Goal: Task Accomplishment & Management: Manage account settings

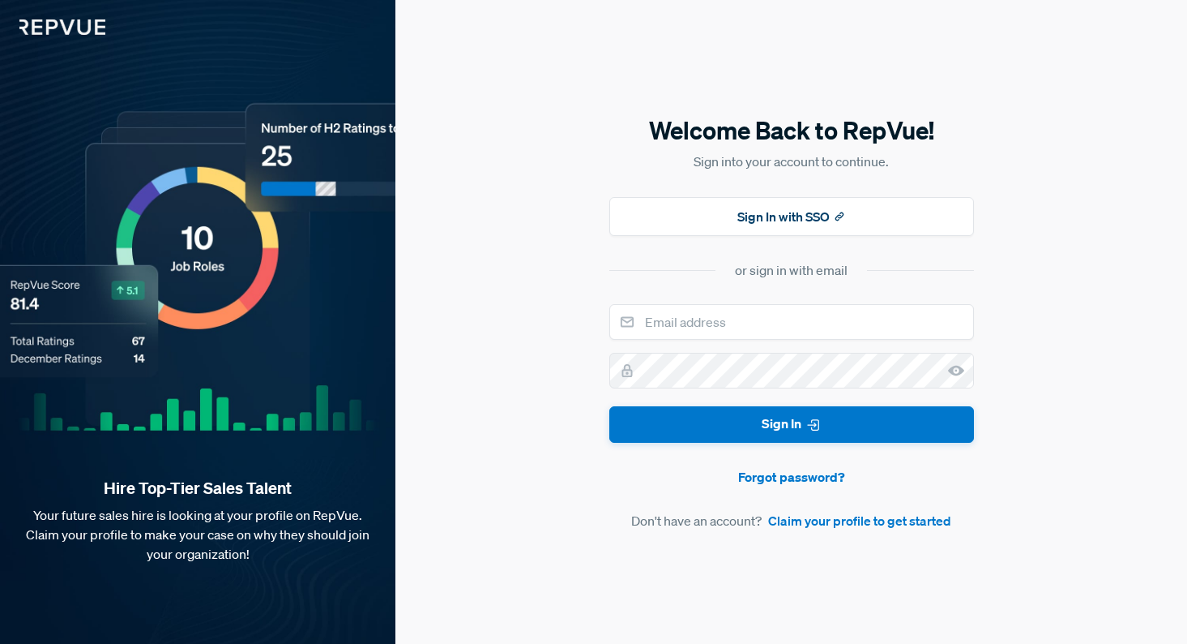
click at [0, 643] on com-1password-button at bounding box center [0, 644] width 0 height 0
type input "[PERSON_NAME][EMAIL_ADDRESS][DOMAIN_NAME]"
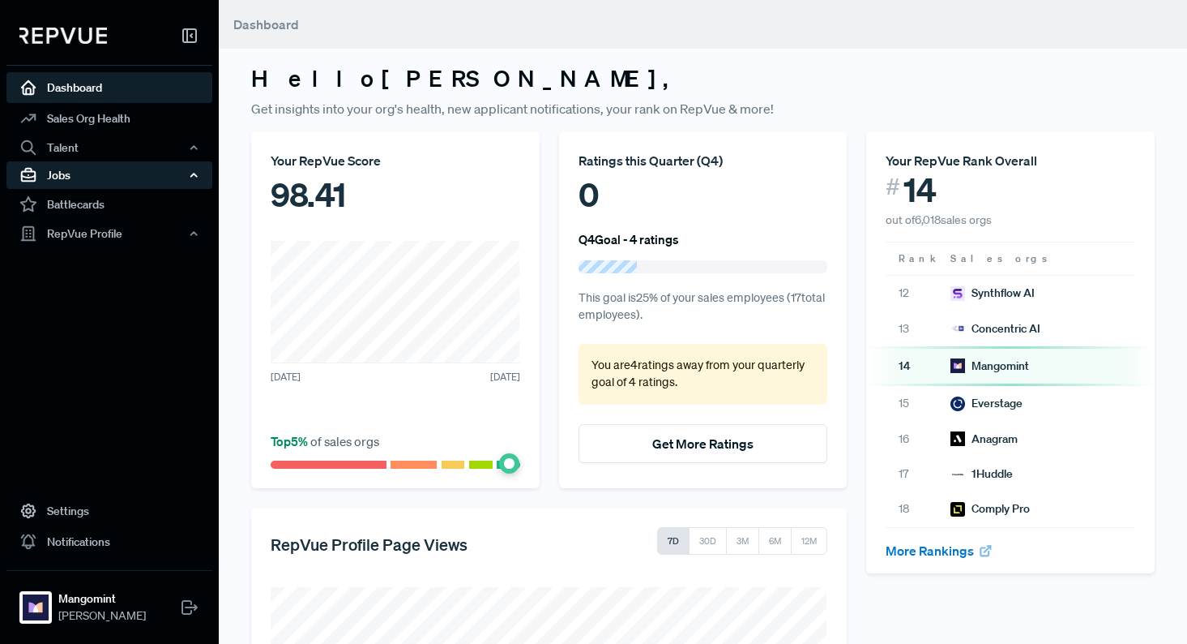
click at [92, 179] on div "Jobs" at bounding box center [109, 175] width 206 height 28
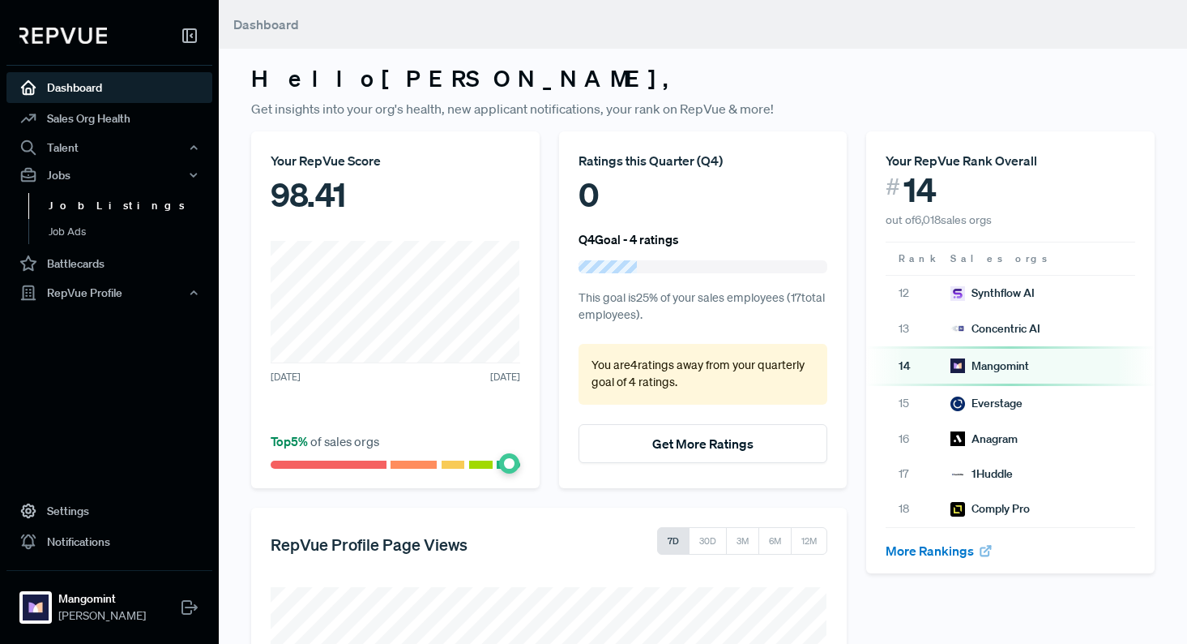
click at [79, 208] on link "Job Listings" at bounding box center [131, 206] width 206 height 26
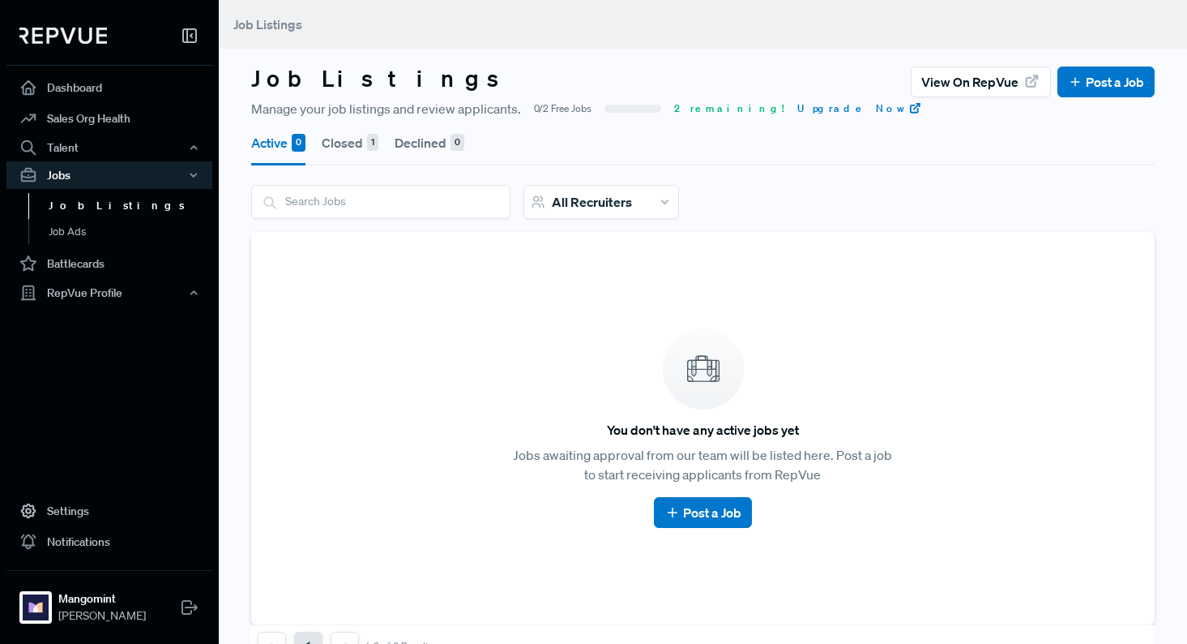
scroll to position [29, 0]
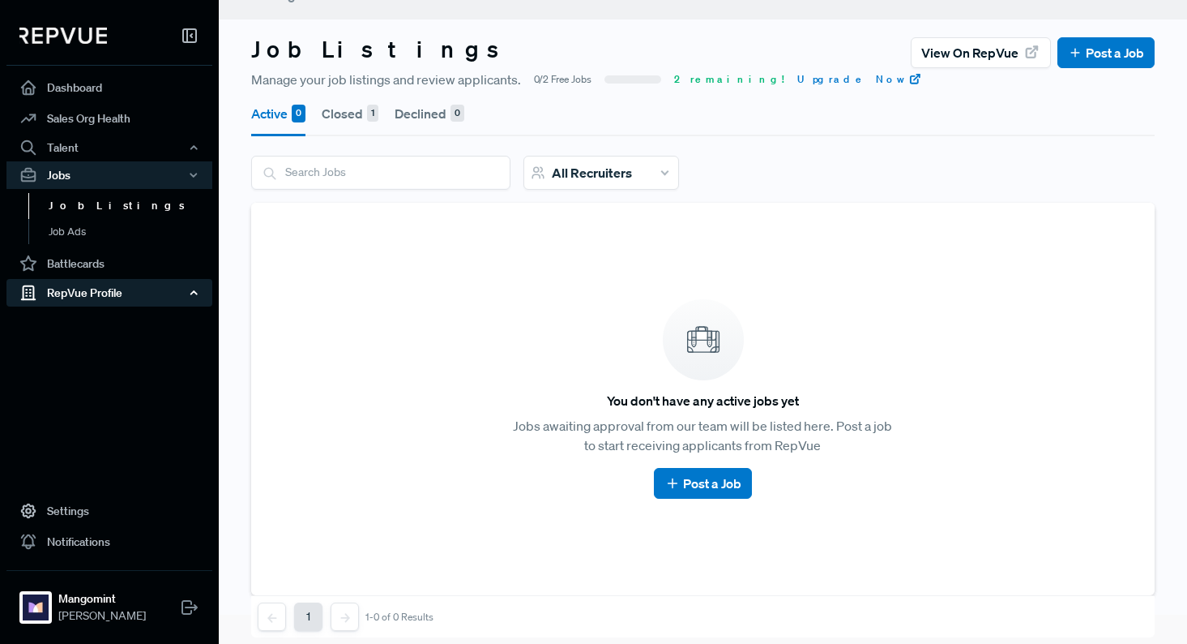
click at [84, 286] on div "RepVue Profile" at bounding box center [109, 293] width 206 height 28
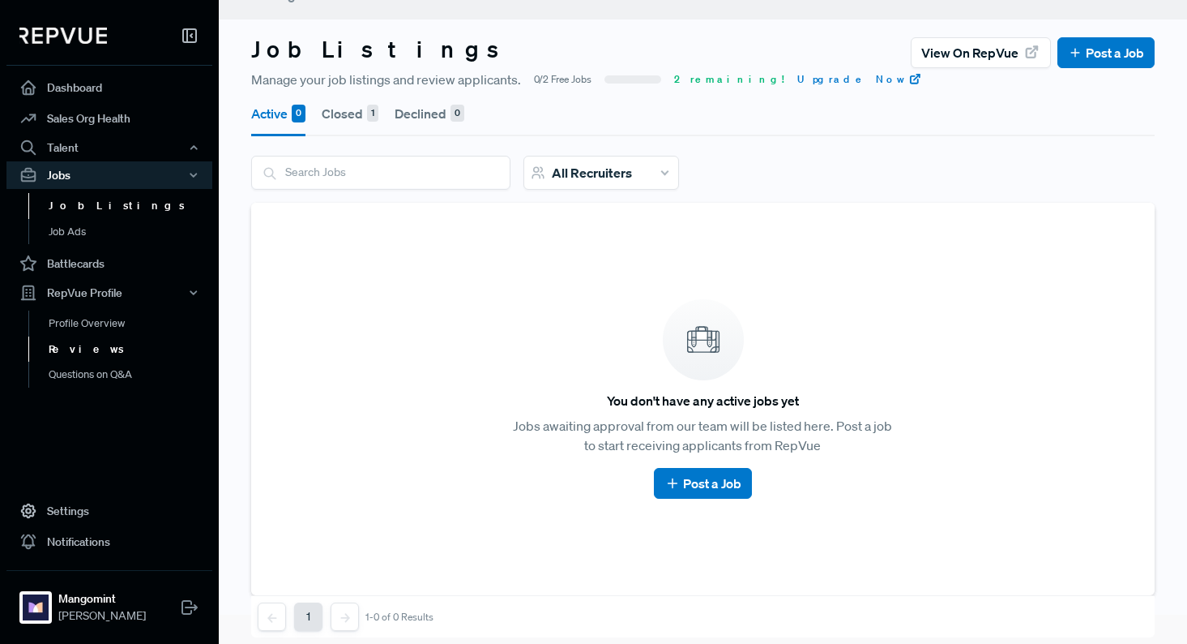
click at [79, 346] on link "Reviews" at bounding box center [131, 349] width 206 height 26
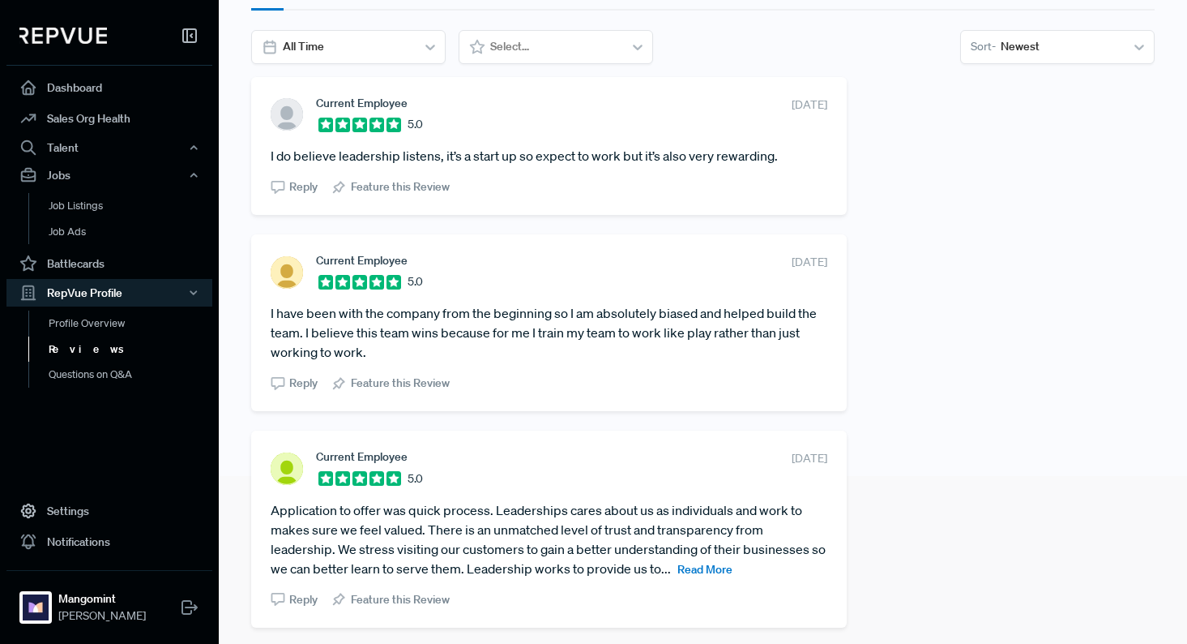
scroll to position [169, 0]
